Goal: Task Accomplishment & Management: Use online tool/utility

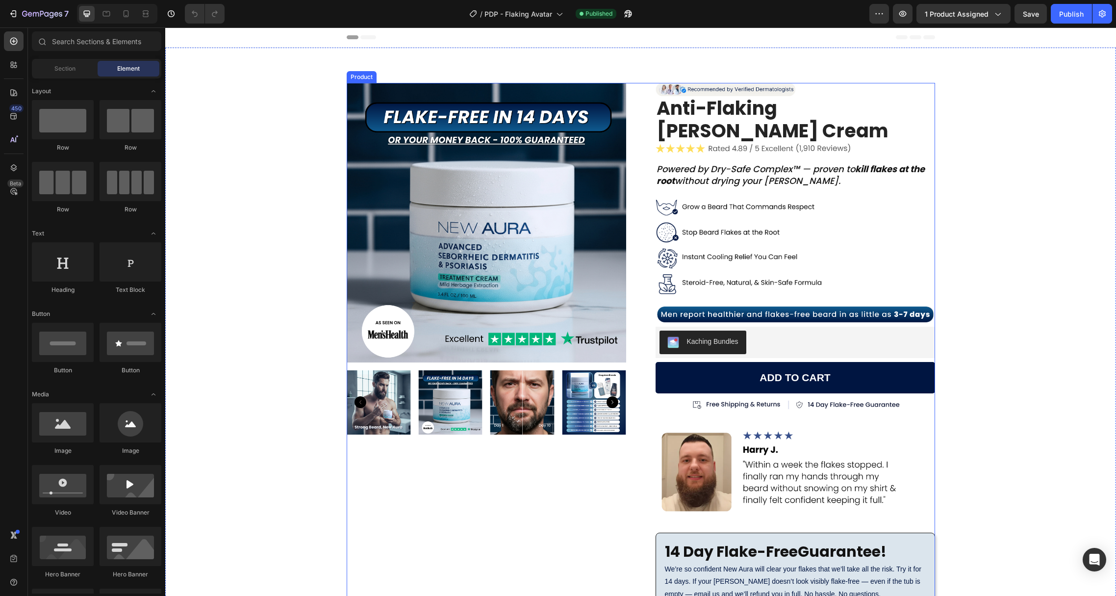
click at [637, 175] on div "Product Images Image Anti-Flaking [PERSON_NAME] Cream (P) Title Image Powered b…" at bounding box center [641, 472] width 589 height 778
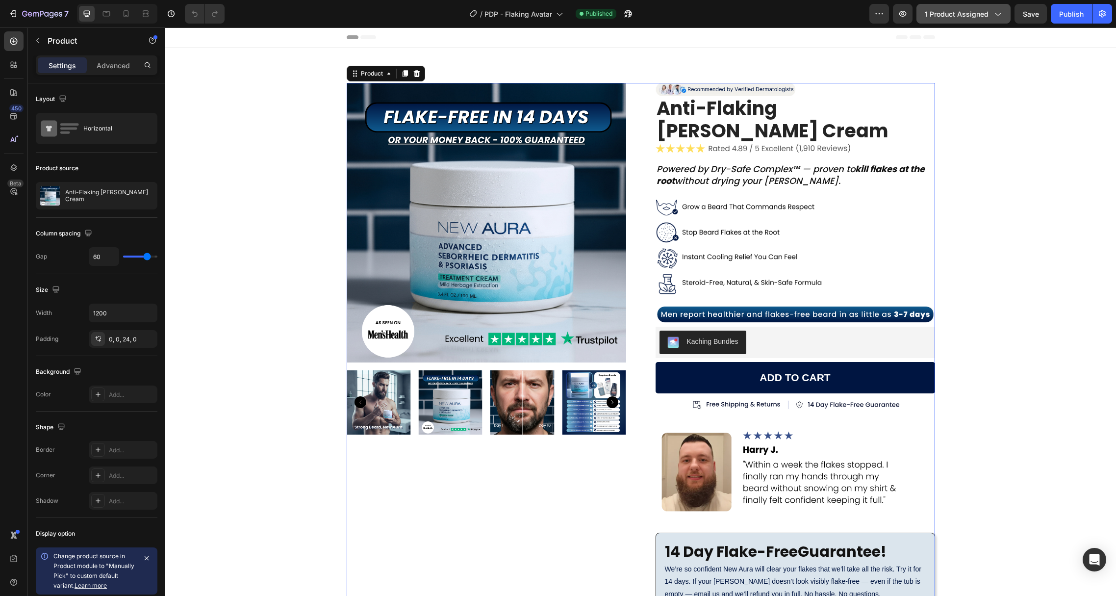
click at [957, 19] on button "1 product assigned" at bounding box center [964, 14] width 94 height 20
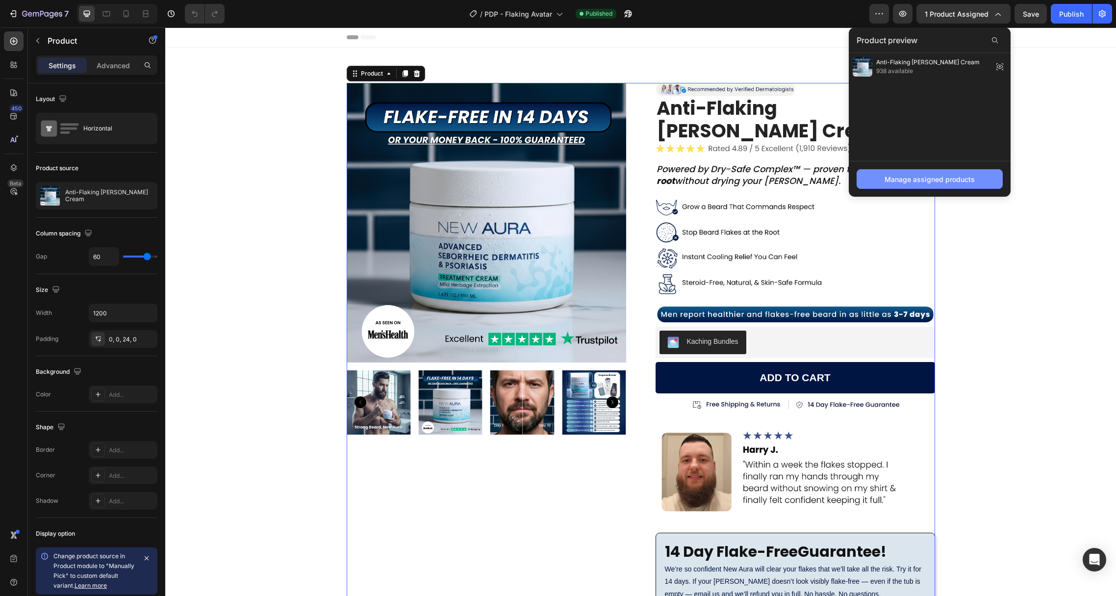
click at [893, 179] on div "Manage assigned products" at bounding box center [930, 179] width 90 height 10
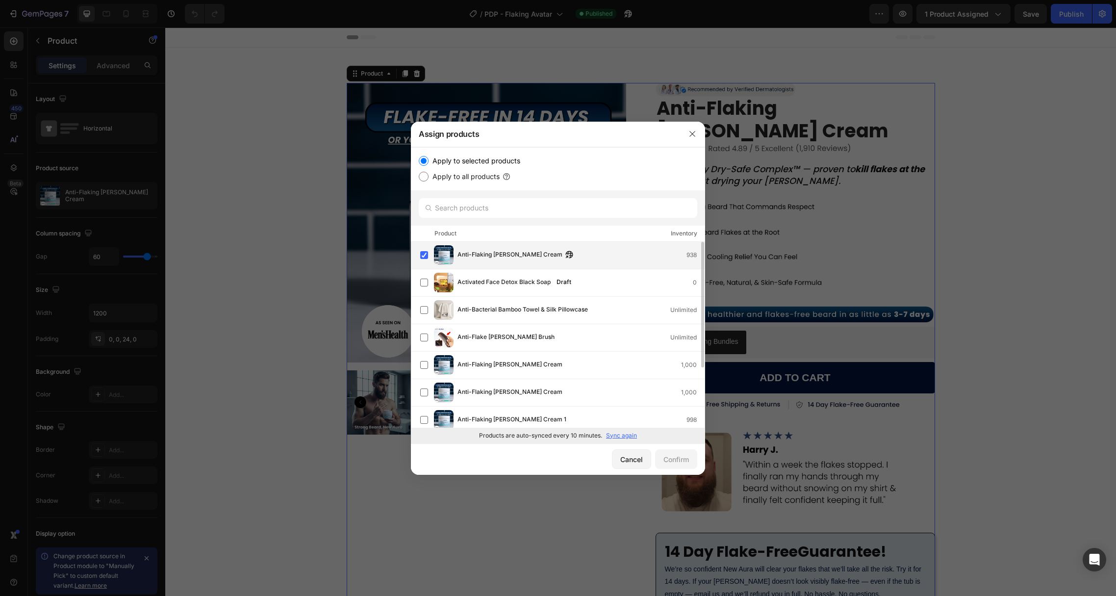
click at [445, 251] on img at bounding box center [444, 255] width 20 height 20
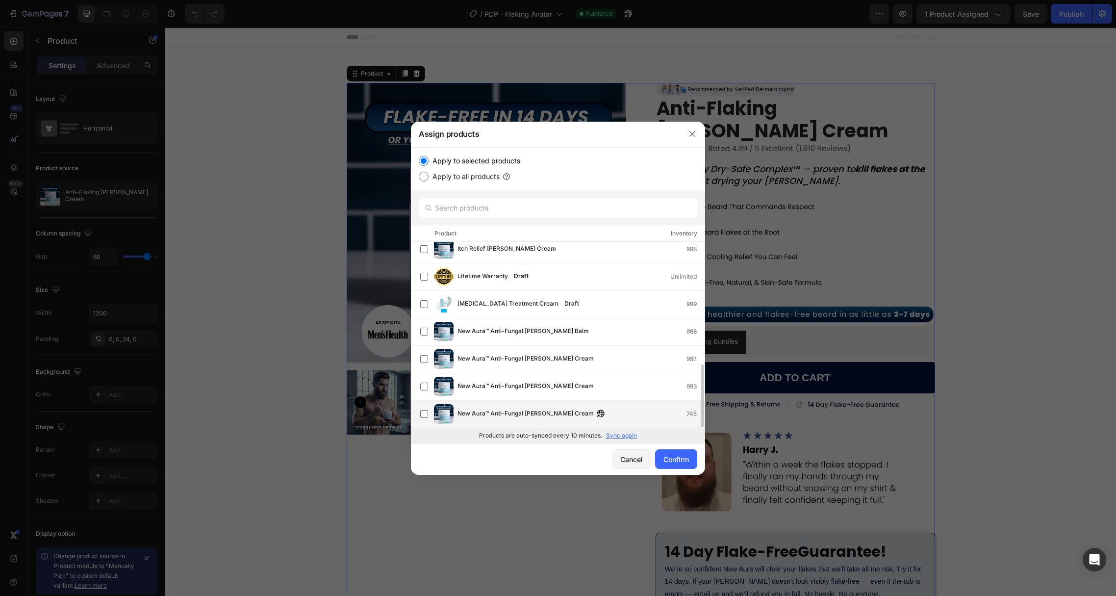
click at [600, 411] on div "New Aura™ Anti-Fungal [PERSON_NAME] Cream 745" at bounding box center [581, 414] width 247 height 11
click at [686, 463] on div "Confirm" at bounding box center [677, 459] width 26 height 10
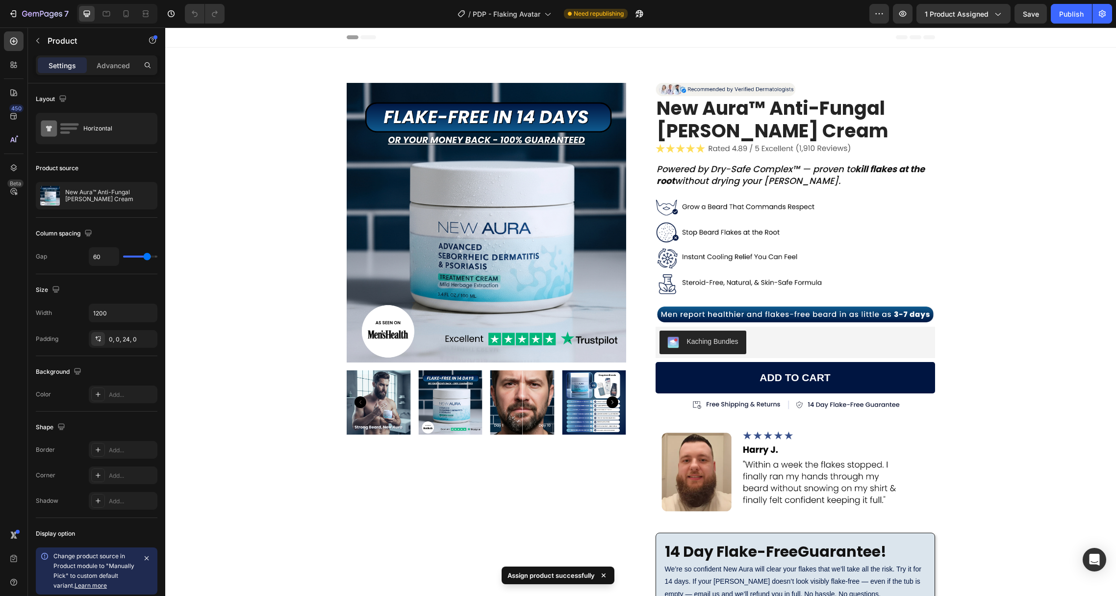
click at [1031, 25] on div "7 / PDP - Flaking Avatar Need republishing Preview 1 product assigned Save Publ…" at bounding box center [558, 14] width 1116 height 28
click at [1032, 19] on button "Save" at bounding box center [1031, 14] width 32 height 20
click at [1058, 13] on button "Publish" at bounding box center [1071, 14] width 41 height 20
click at [8, 21] on button "7" at bounding box center [38, 14] width 69 height 20
